Goal: Task Accomplishment & Management: Use online tool/utility

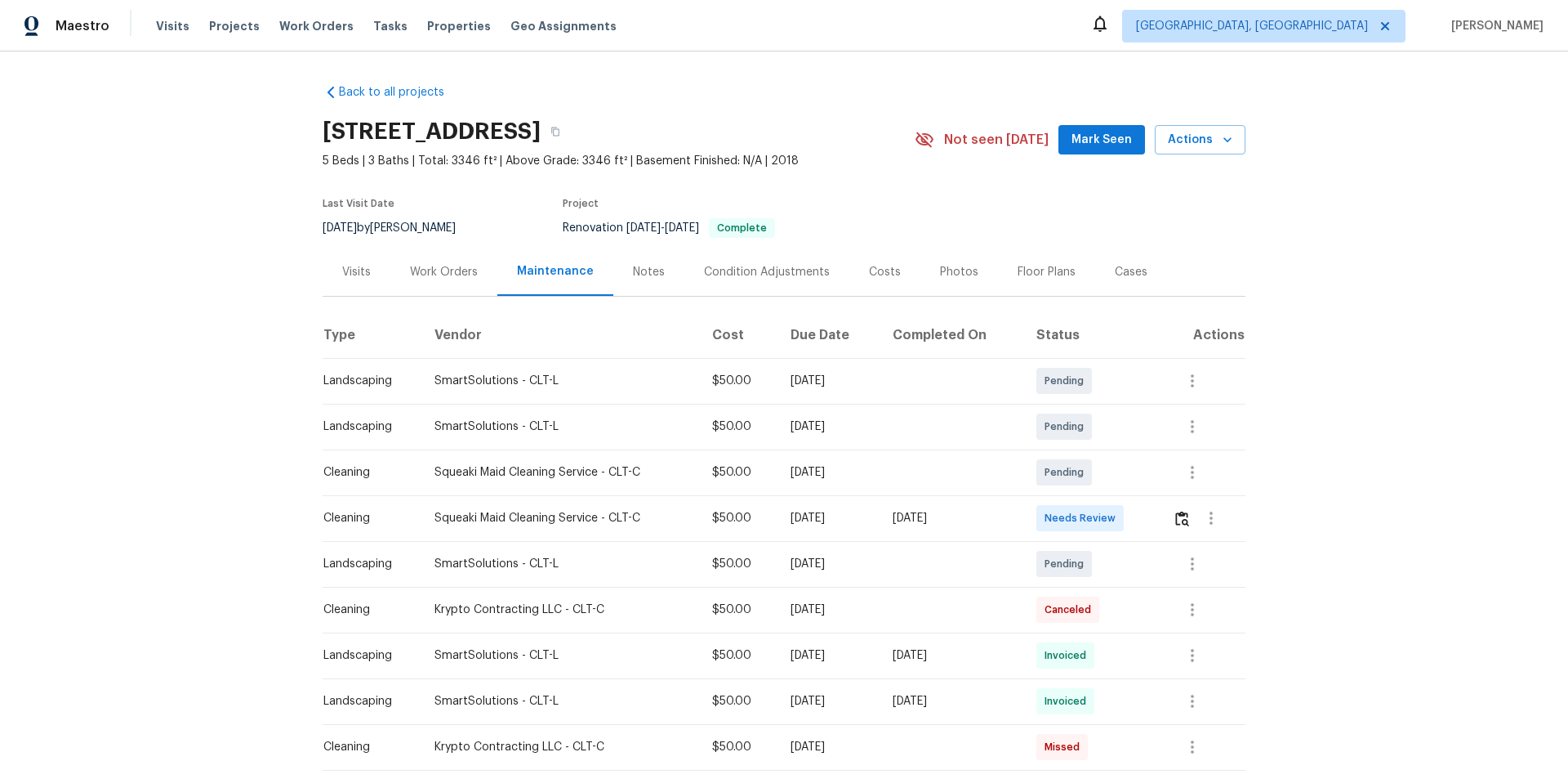
scroll to position [163, 0]
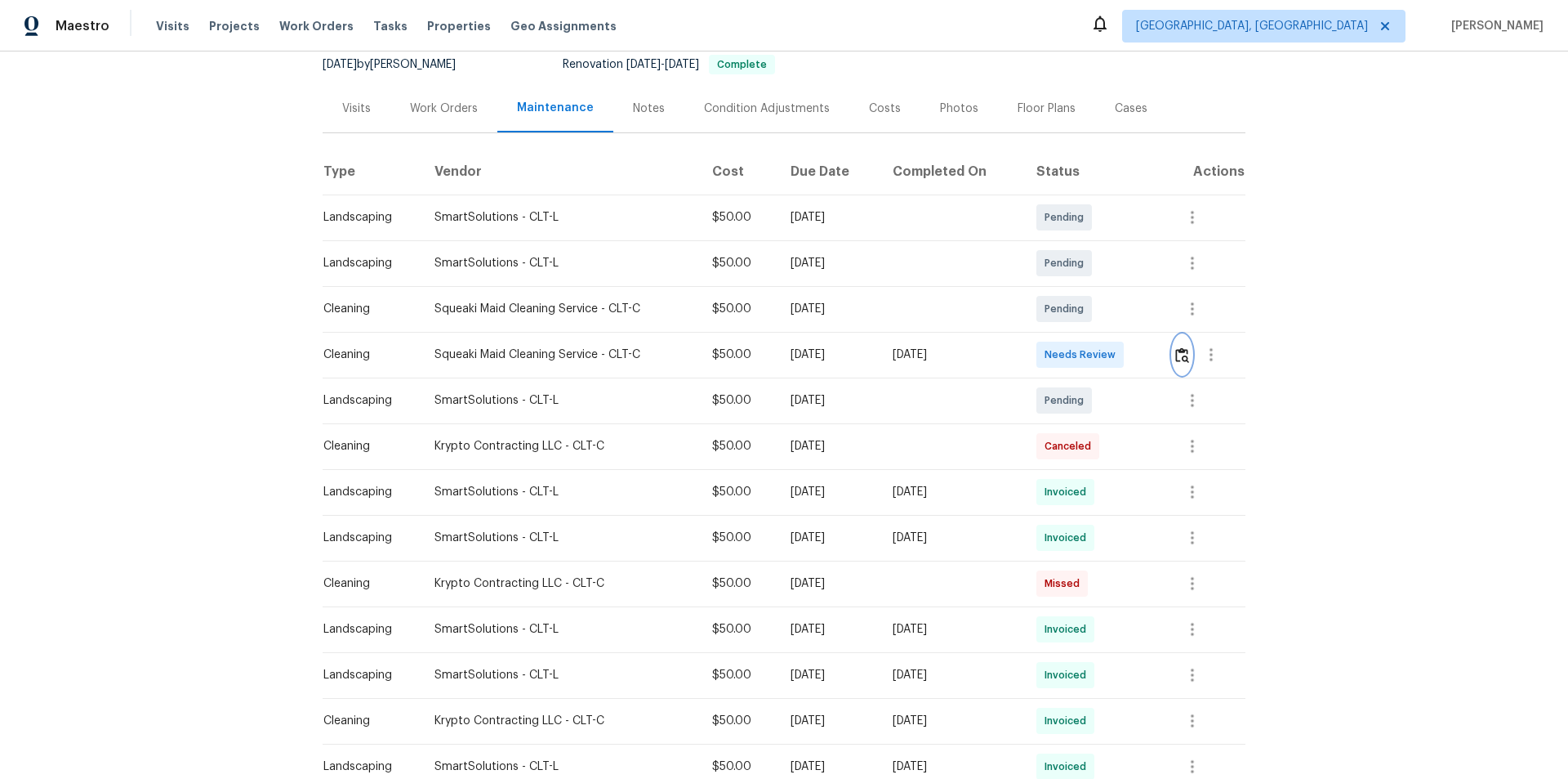
click at [1179, 357] on img "button" at bounding box center [1182, 355] width 14 height 15
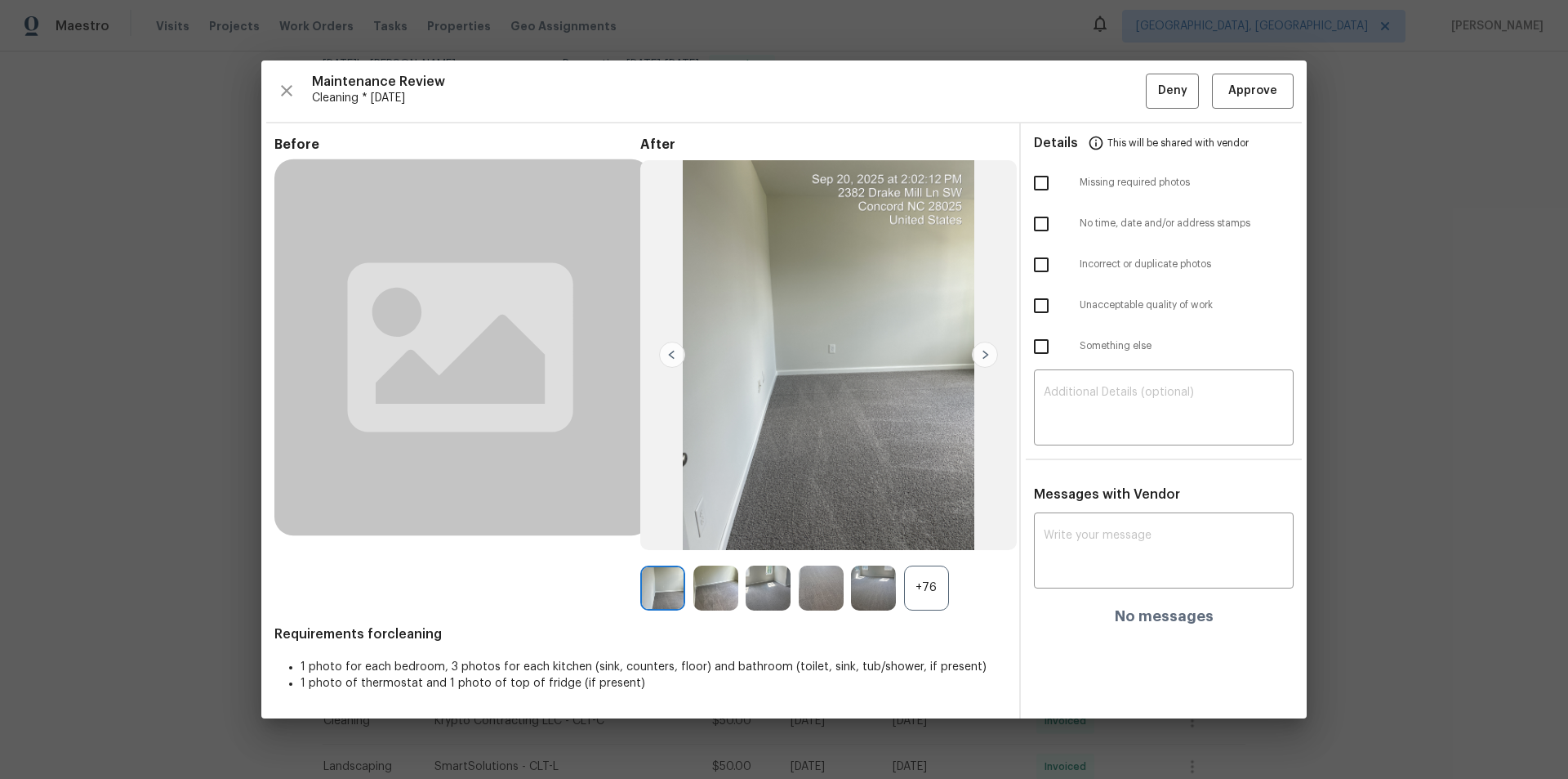
click at [927, 576] on div "+76" at bounding box center [927, 588] width 45 height 45
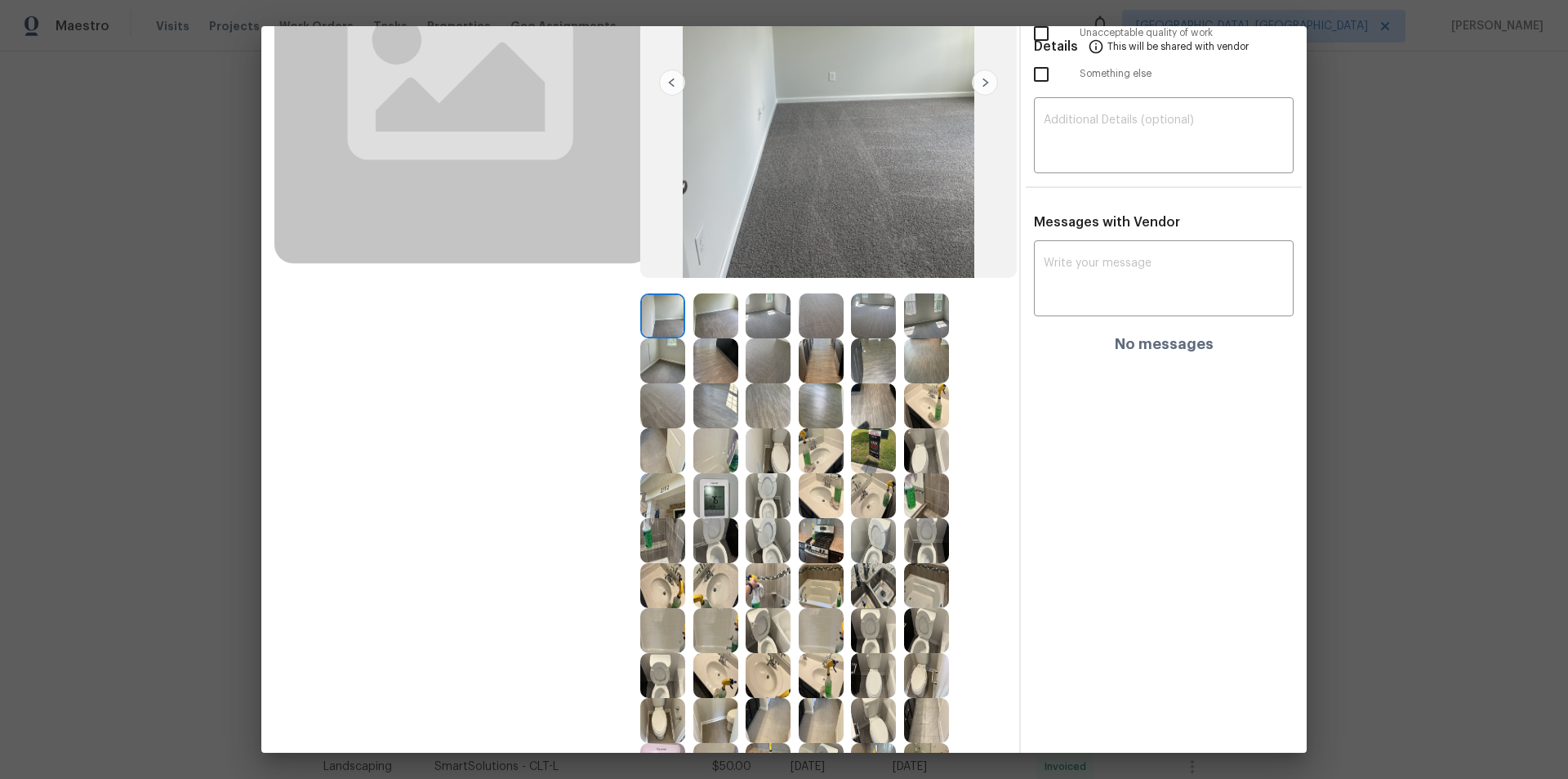
scroll to position [246, 0]
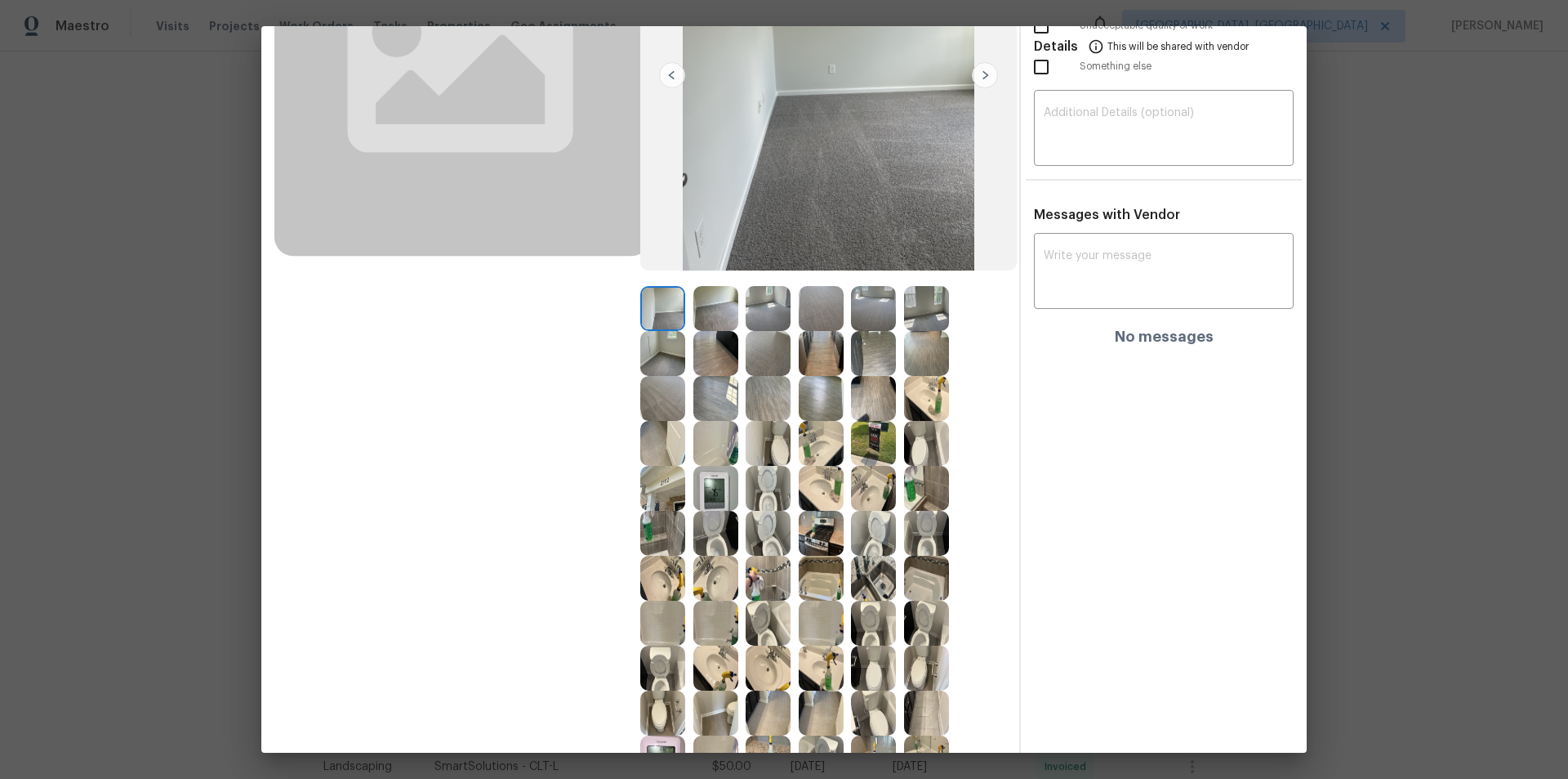
click at [877, 480] on img at bounding box center [873, 488] width 45 height 45
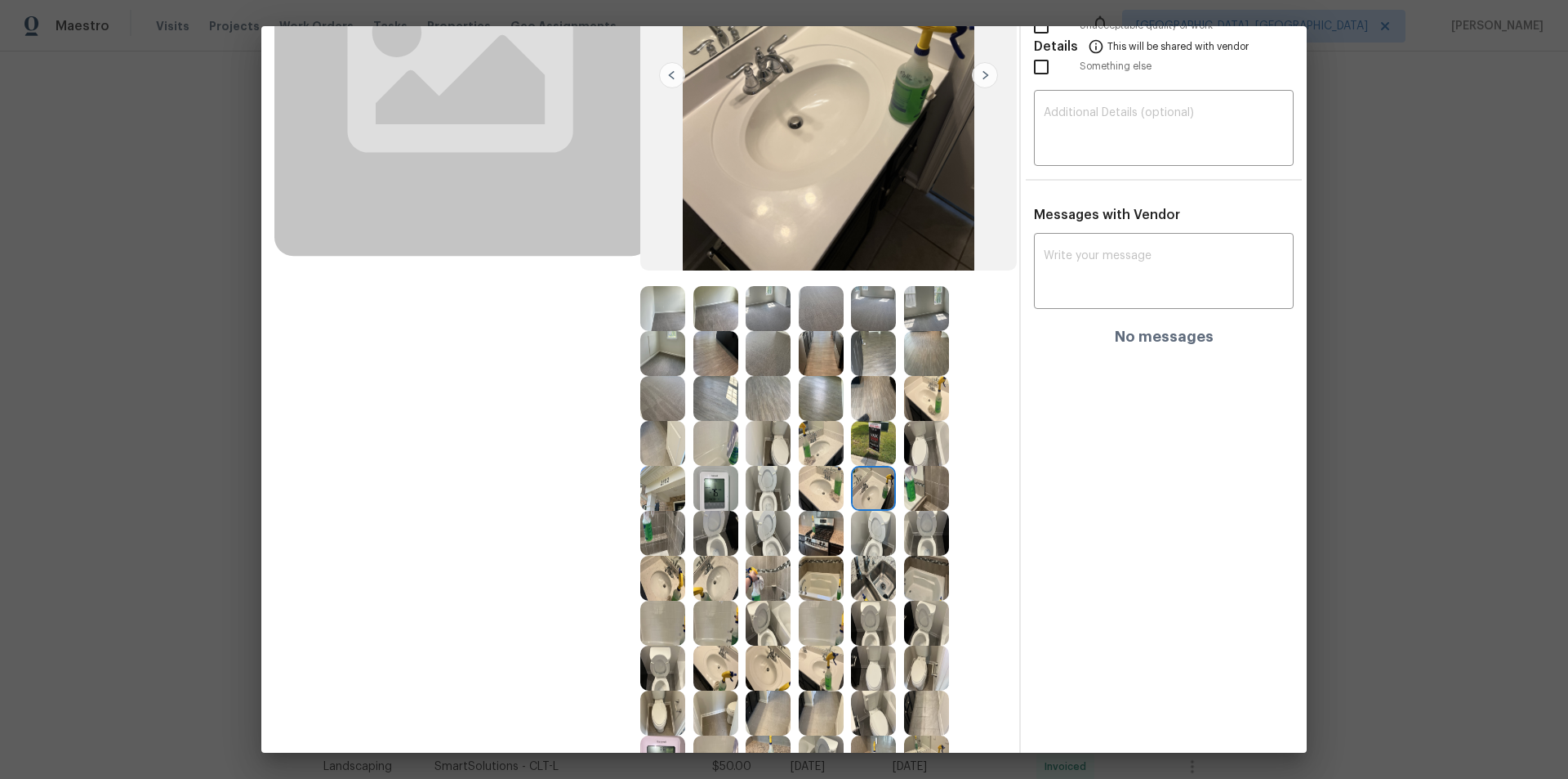
scroll to position [0, 0]
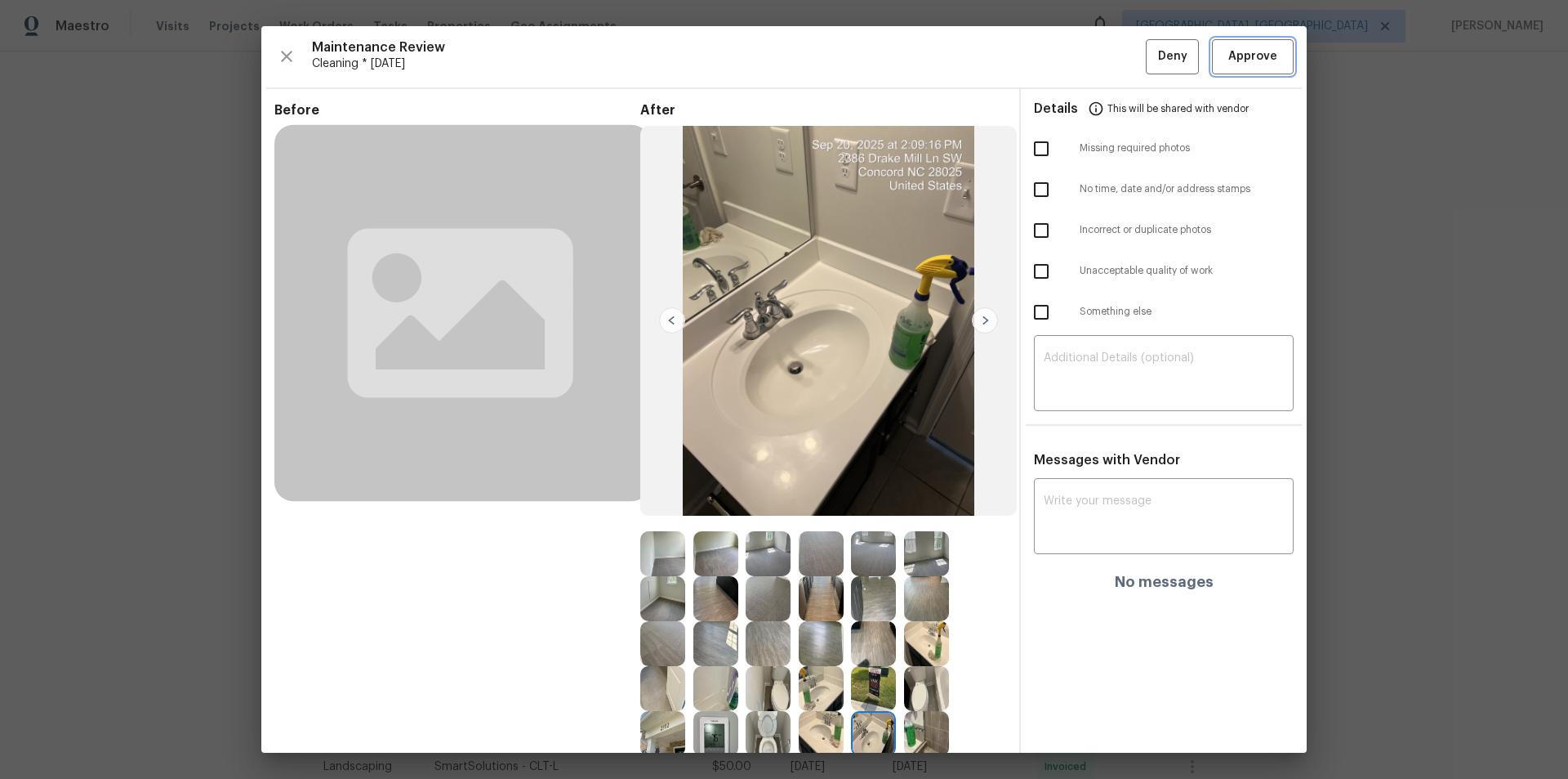
click at [1248, 55] on span "Approve" at bounding box center [1253, 57] width 49 height 21
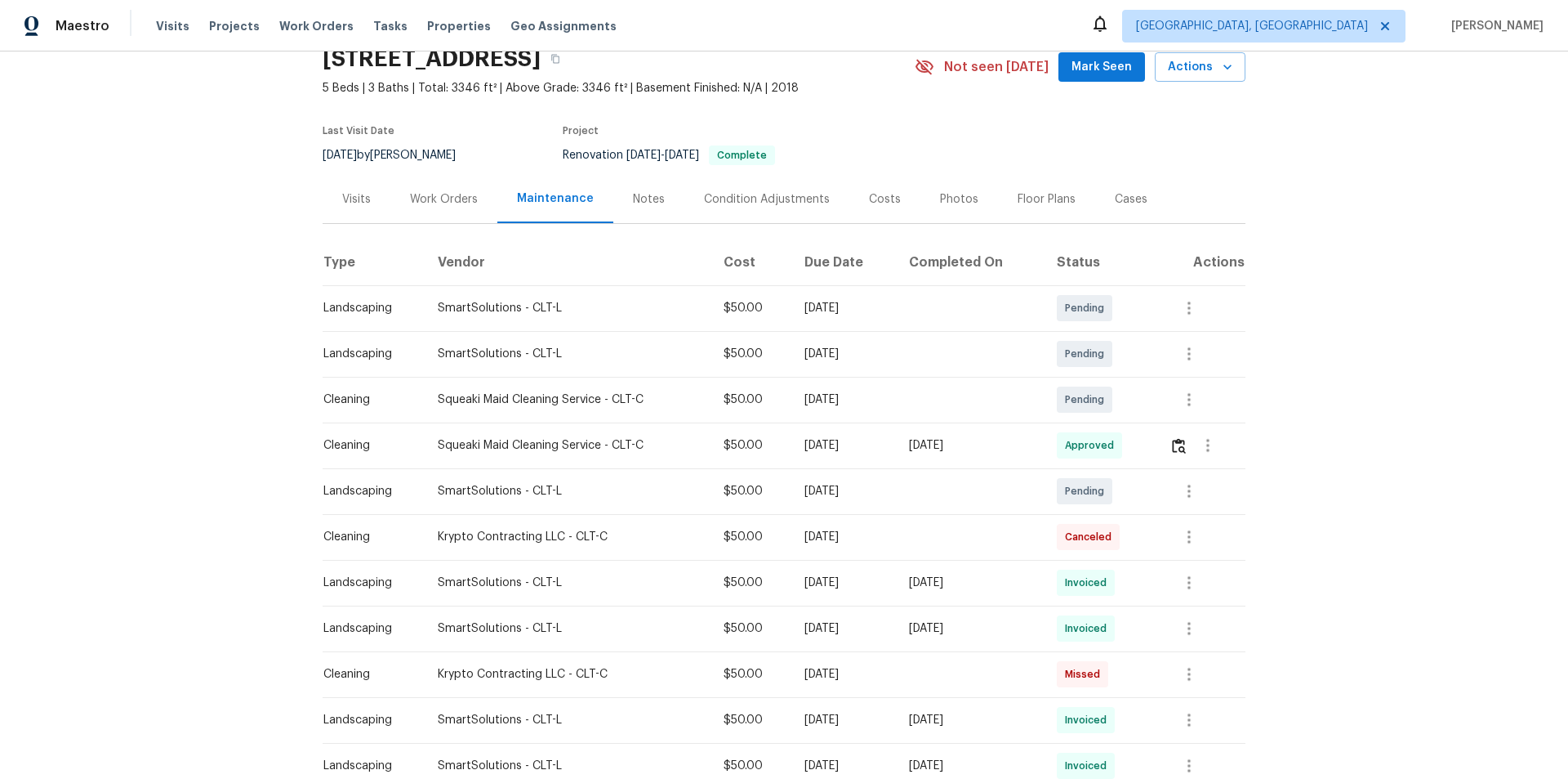
scroll to position [163, 0]
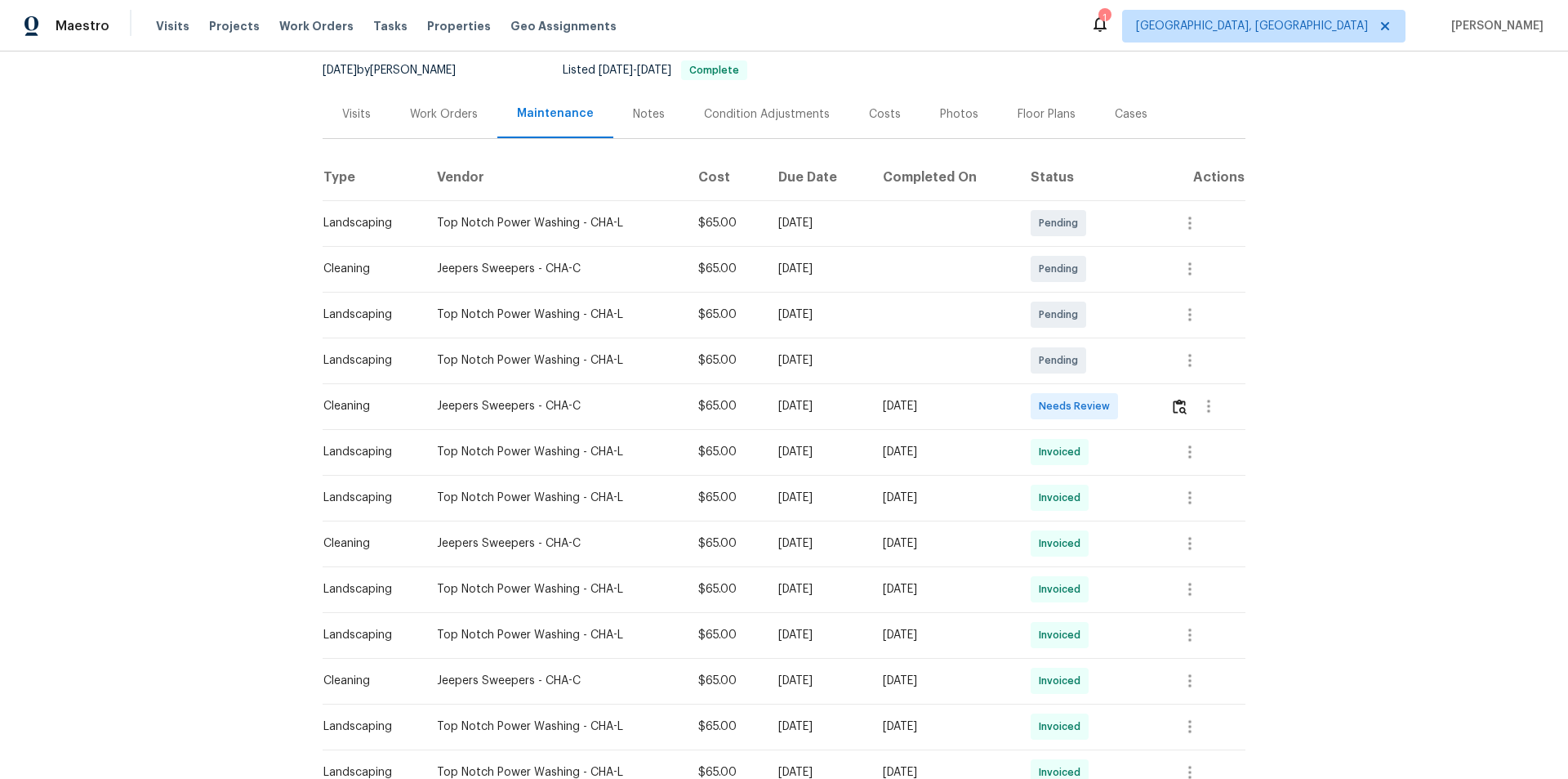
scroll to position [163, 0]
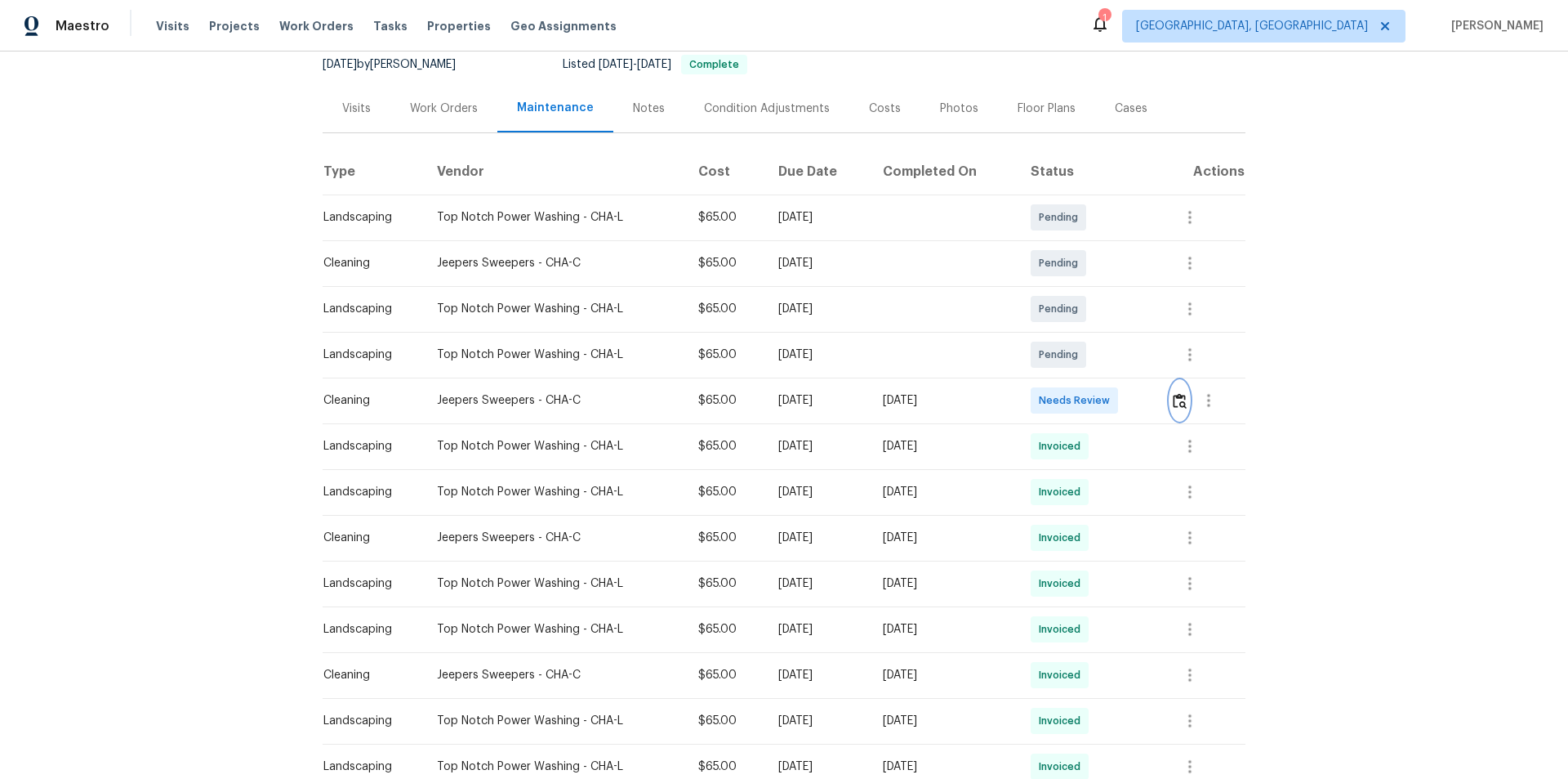
click at [1115, 396] on img "button" at bounding box center [1179, 400] width 14 height 15
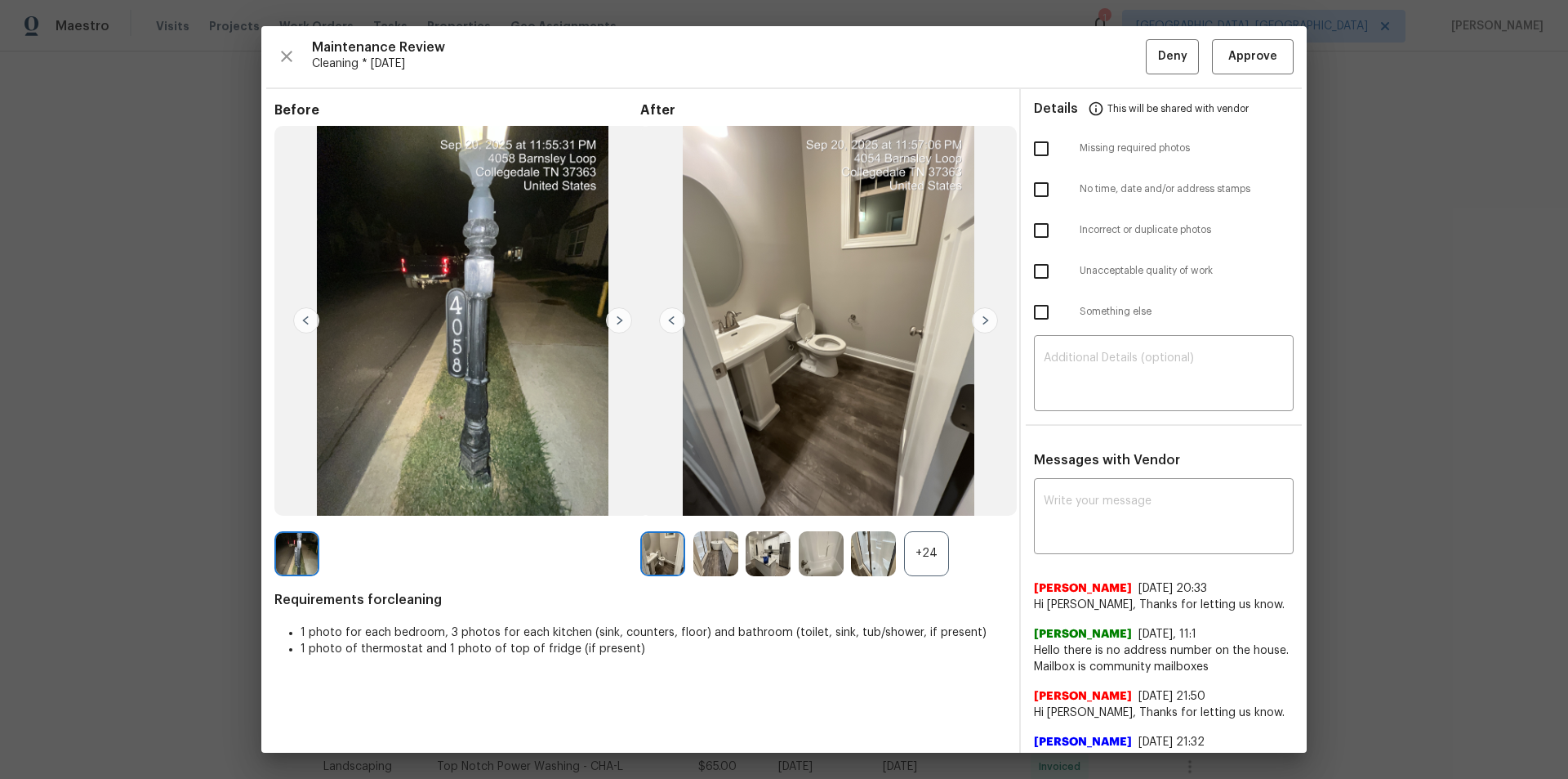
drag, startPoint x: 955, startPoint y: 557, endPoint x: 932, endPoint y: 556, distance: 23.0
click at [949, 523] on div "+24" at bounding box center [824, 553] width 366 height 45
click at [929, 523] on div "+24" at bounding box center [927, 553] width 45 height 45
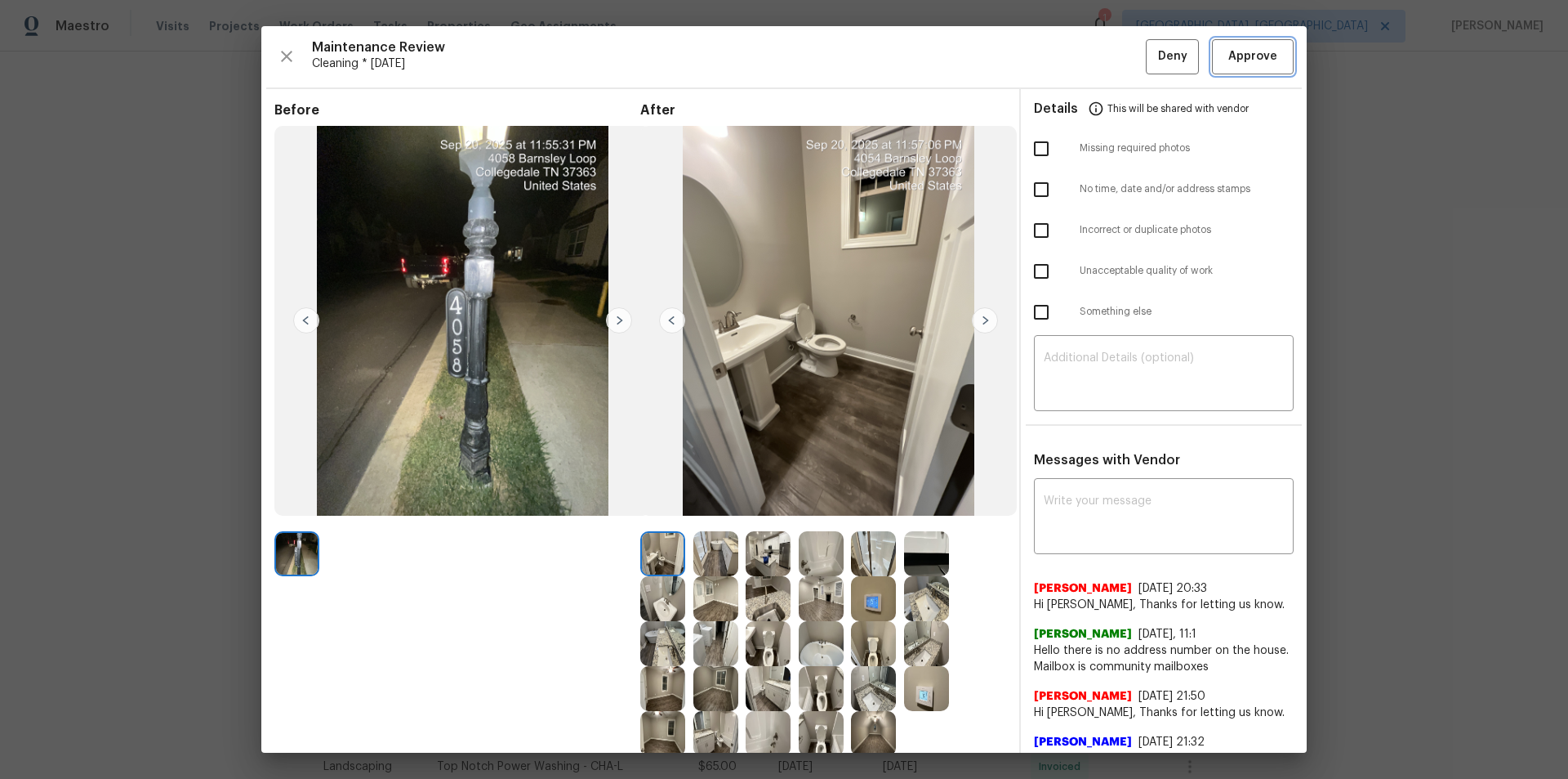
click at [1115, 65] on span "Approve" at bounding box center [1253, 57] width 49 height 21
